Goal: Find specific page/section

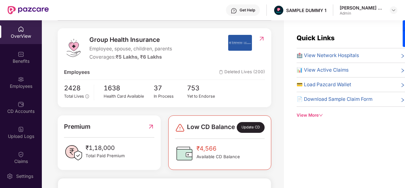
scroll to position [73, 0]
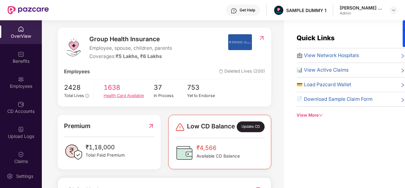
click at [115, 88] on span "1638" at bounding box center [129, 87] width 50 height 10
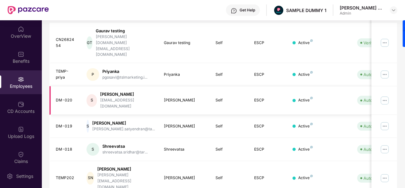
scroll to position [114, 0]
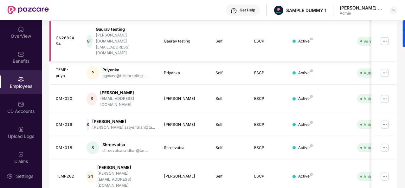
click at [388, 36] on img at bounding box center [385, 41] width 10 height 10
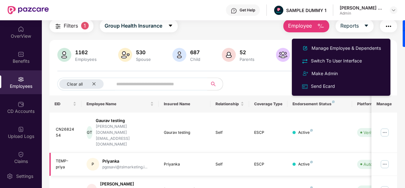
scroll to position [0, 0]
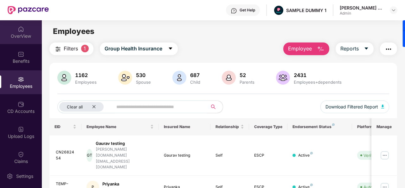
click at [27, 32] on div "OverView" at bounding box center [21, 32] width 42 height 24
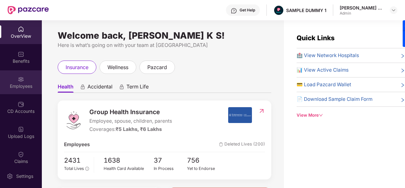
click at [14, 89] on div "Employees" at bounding box center [21, 86] width 42 height 6
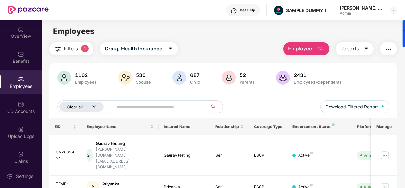
click at [94, 108] on icon "close" at bounding box center [94, 107] width 4 height 4
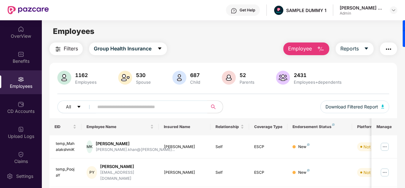
click at [386, 47] on img "button" at bounding box center [389, 49] width 8 height 8
click at [339, 30] on div "Employees" at bounding box center [223, 31] width 363 height 12
click at [370, 50] on button "Reports" at bounding box center [355, 48] width 38 height 13
click at [30, 107] on div "CD Accounts" at bounding box center [21, 107] width 42 height 24
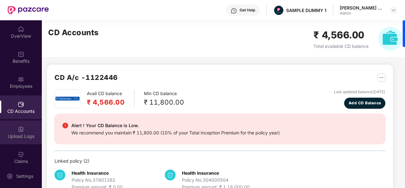
scroll to position [31, 0]
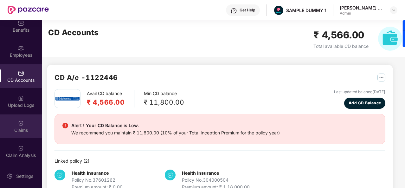
click at [27, 133] on div "Claims" at bounding box center [21, 126] width 42 height 24
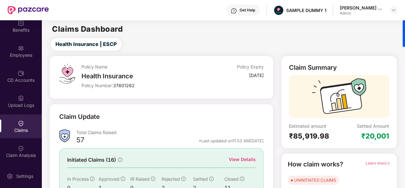
scroll to position [60, 0]
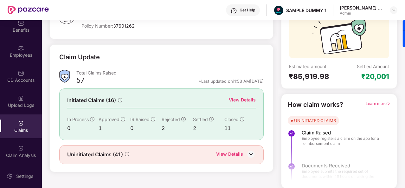
click at [235, 98] on div "View Details" at bounding box center [242, 99] width 27 height 7
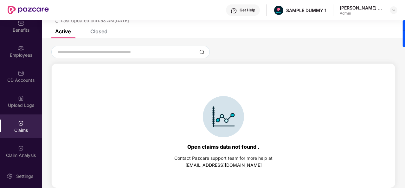
scroll to position [27, 0]
click at [101, 32] on div "Closed" at bounding box center [98, 31] width 17 height 6
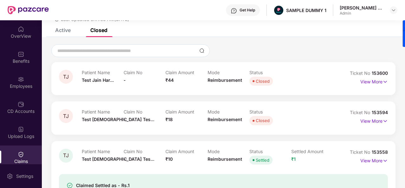
scroll to position [0, 0]
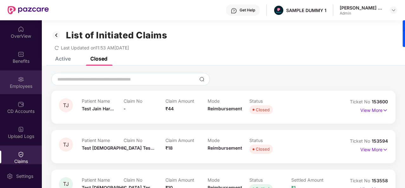
click at [25, 88] on div "Employees" at bounding box center [21, 86] width 42 height 6
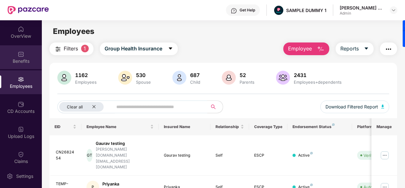
click at [23, 61] on div "Benefits" at bounding box center [21, 61] width 42 height 6
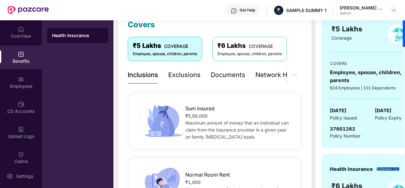
scroll to position [88, 0]
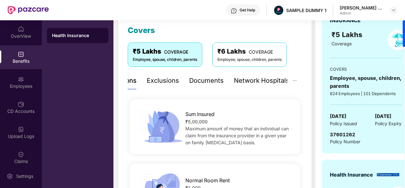
click at [264, 81] on div "Network Hospitals" at bounding box center [261, 81] width 55 height 10
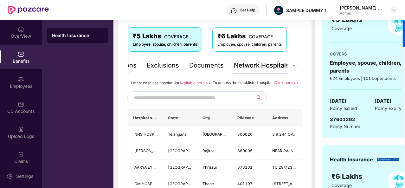
scroll to position [74, 0]
